Goal: Information Seeking & Learning: Learn about a topic

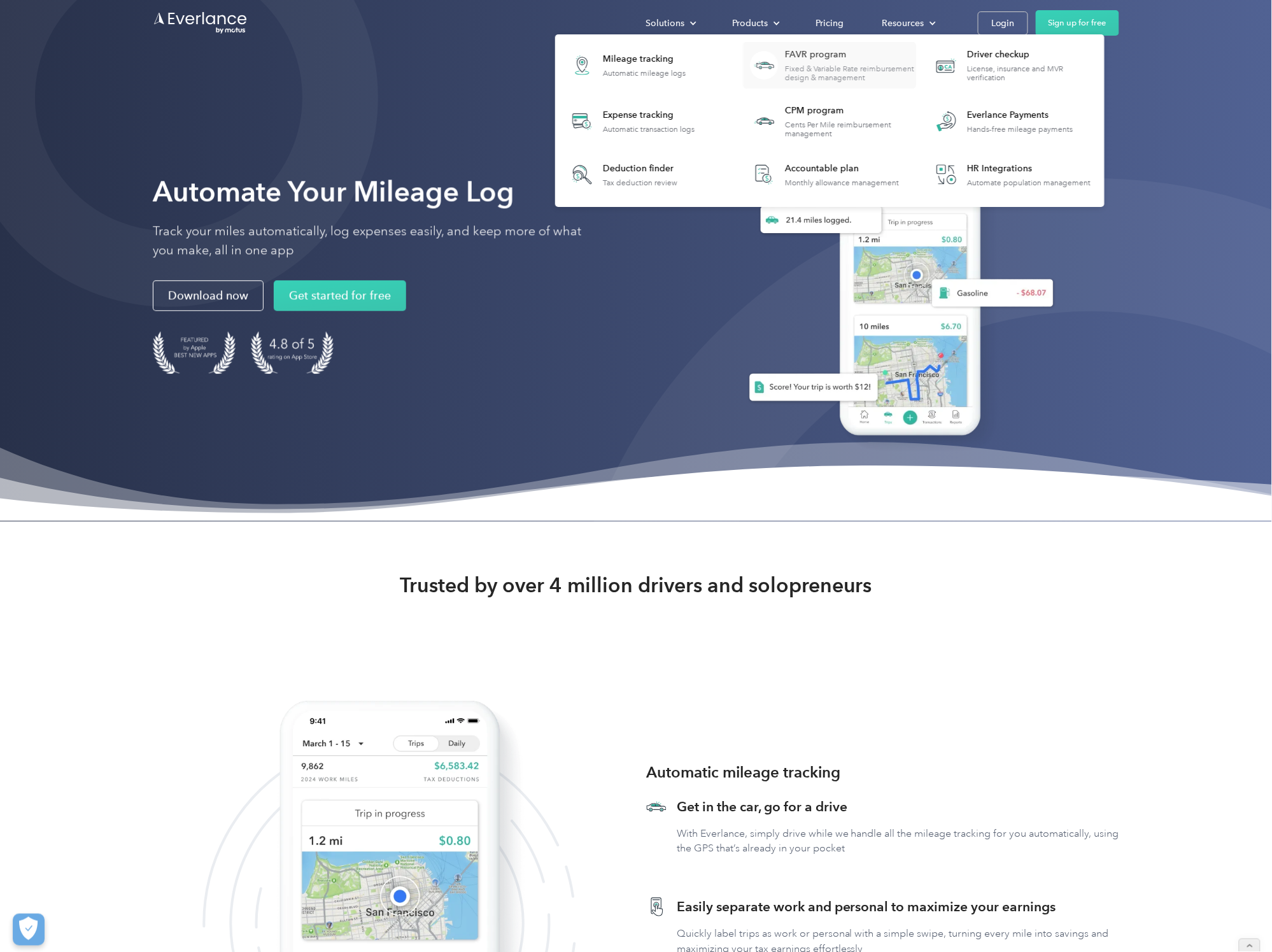
click at [790, 61] on div "FAVR program Fixed & Variable Rate reimbursement design & management" at bounding box center [850, 65] width 130 height 34
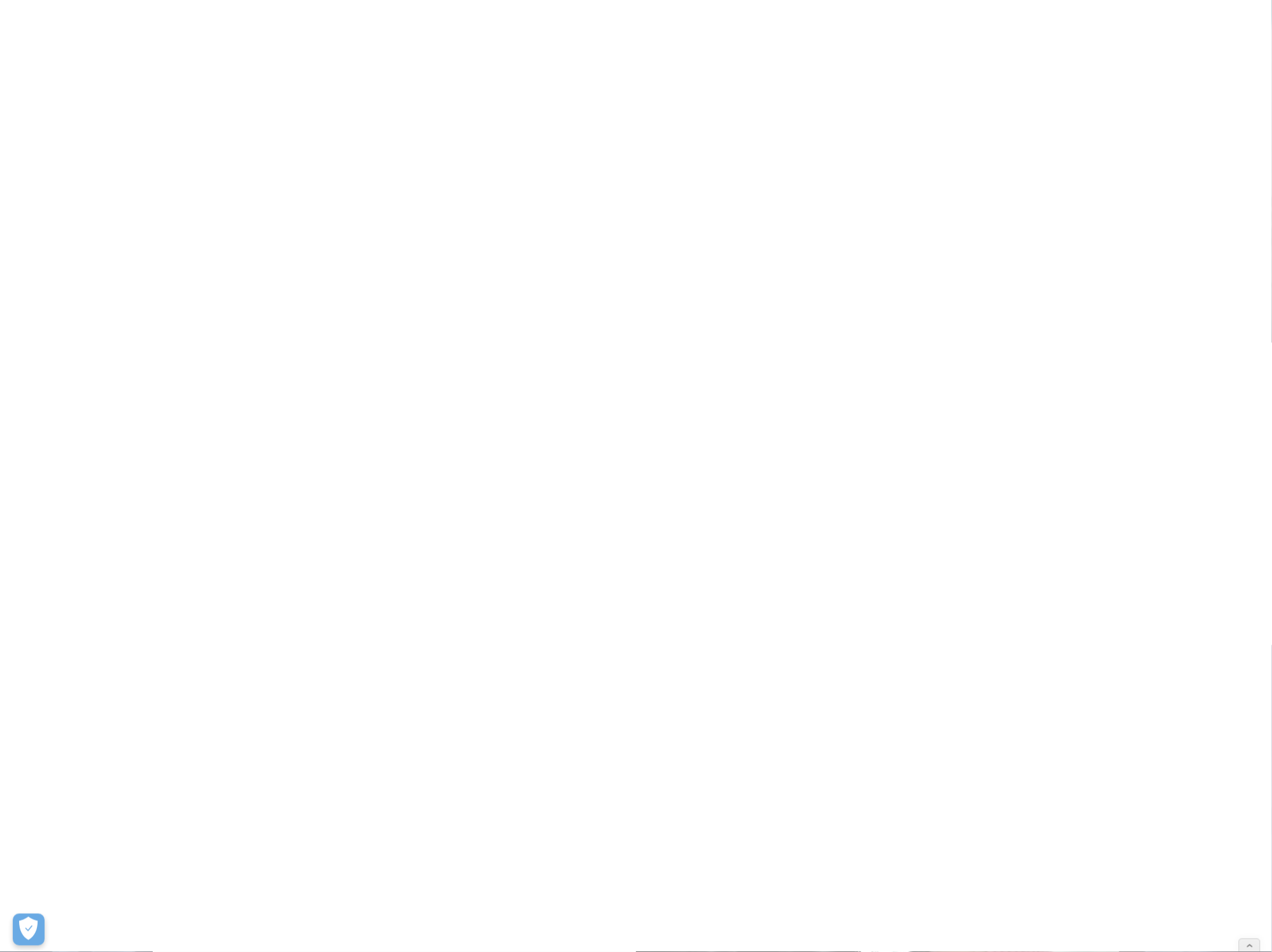
click at [818, 127] on div "Loading..." at bounding box center [636, 476] width 1272 height 952
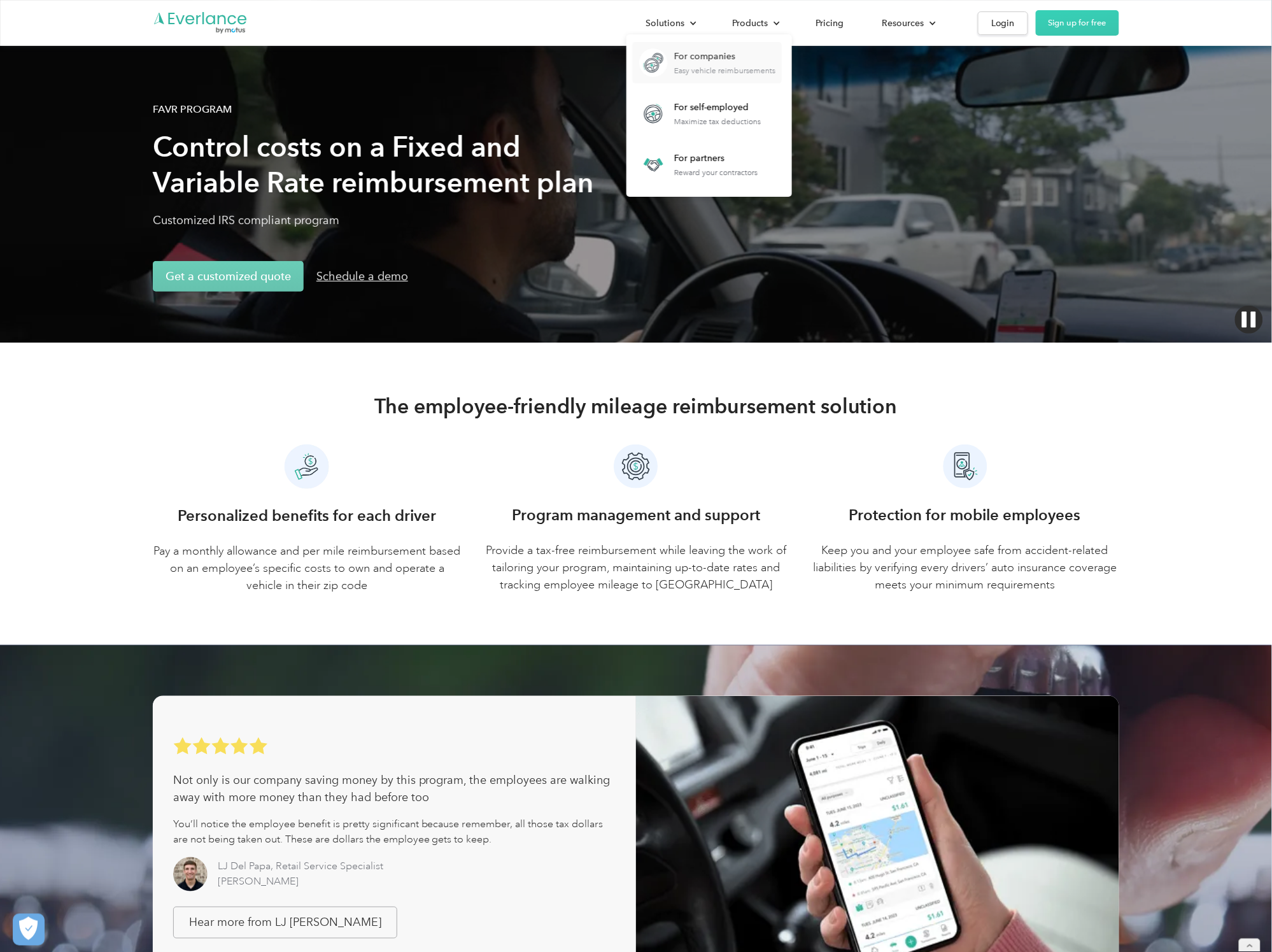
click at [706, 65] on div "For companies Easy vehicle reimbursements" at bounding box center [724, 63] width 101 height 25
